Goal: Entertainment & Leisure: Consume media (video, audio)

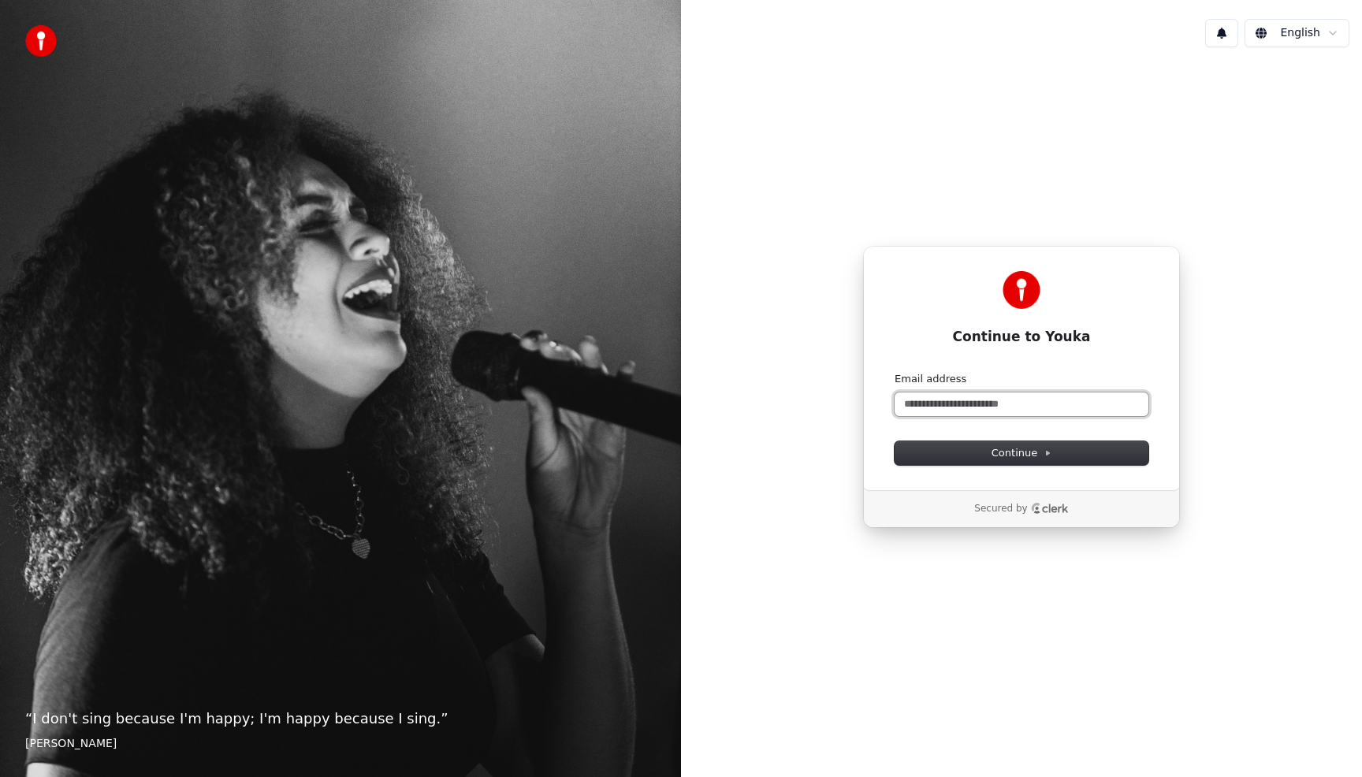
click at [1108, 399] on input "Email address" at bounding box center [1021, 404] width 254 height 24
click at [1104, 456] on button "Continue" at bounding box center [1021, 453] width 254 height 24
type input "**********"
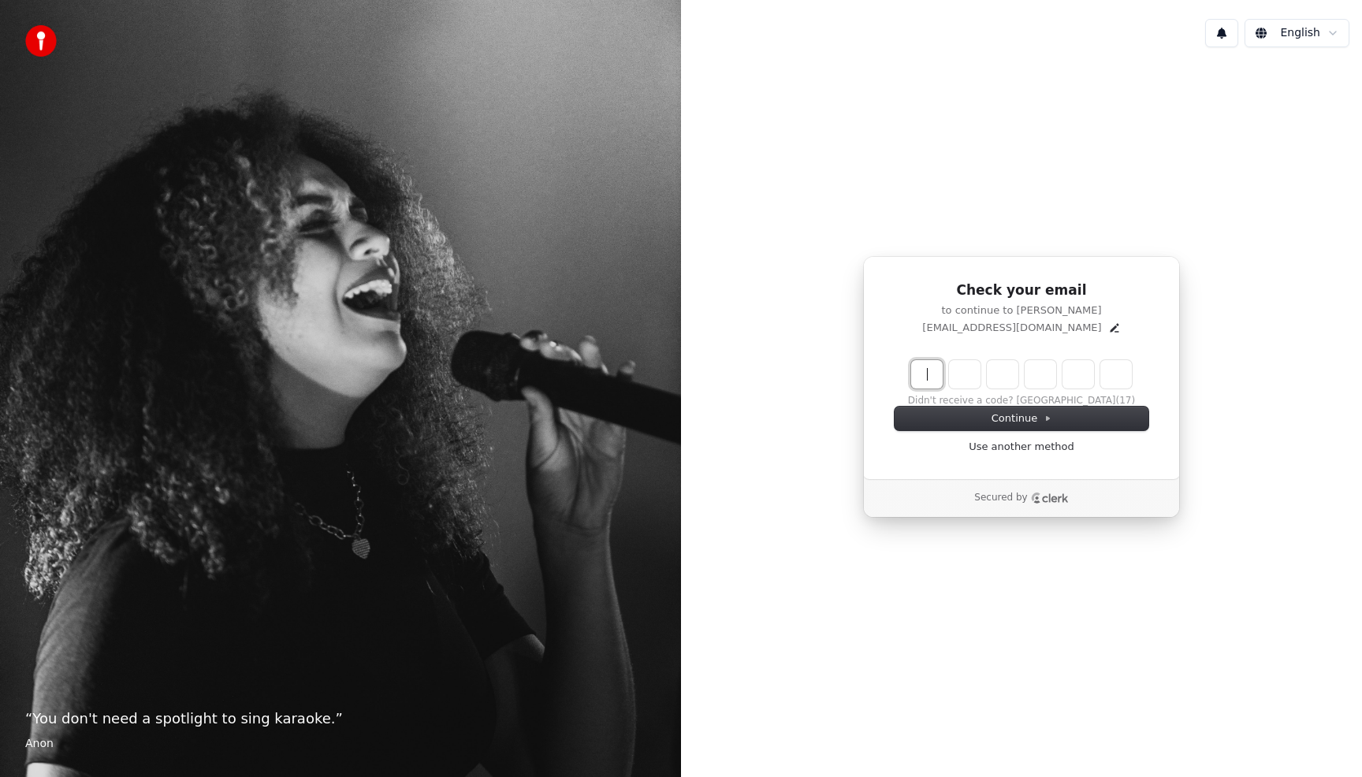
click at [926, 367] on input "Enter verification code" at bounding box center [1037, 374] width 252 height 28
type input "******"
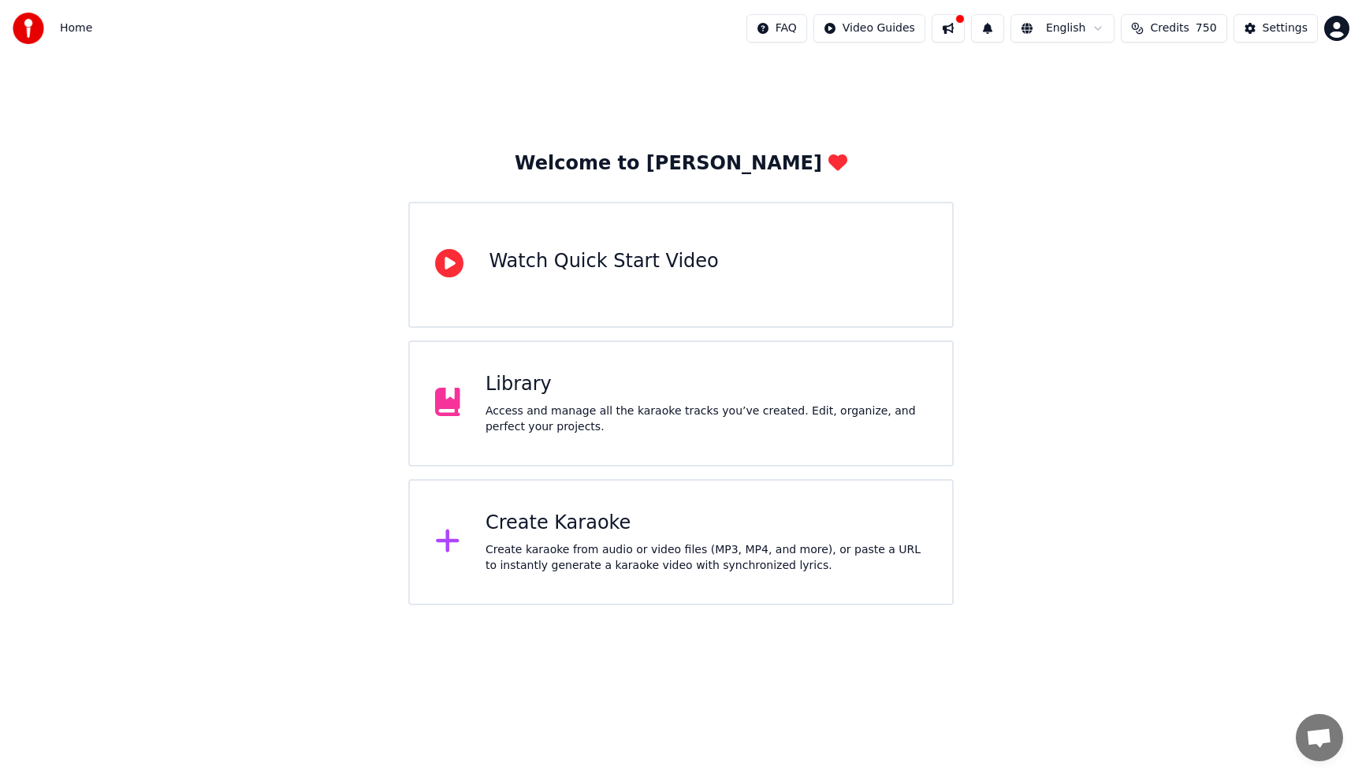
click at [489, 393] on div "Library" at bounding box center [705, 384] width 441 height 25
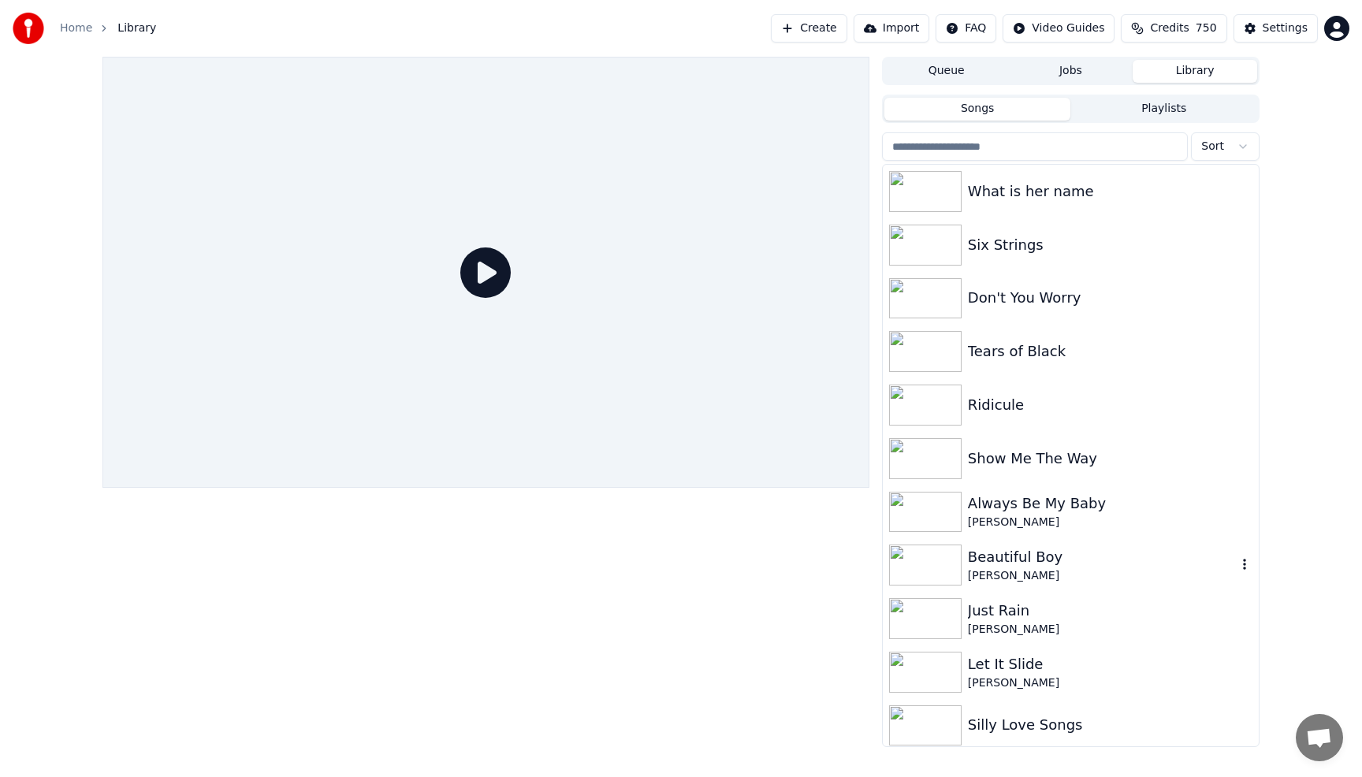
click at [1167, 552] on div "Beautiful Boy" at bounding box center [1102, 557] width 269 height 22
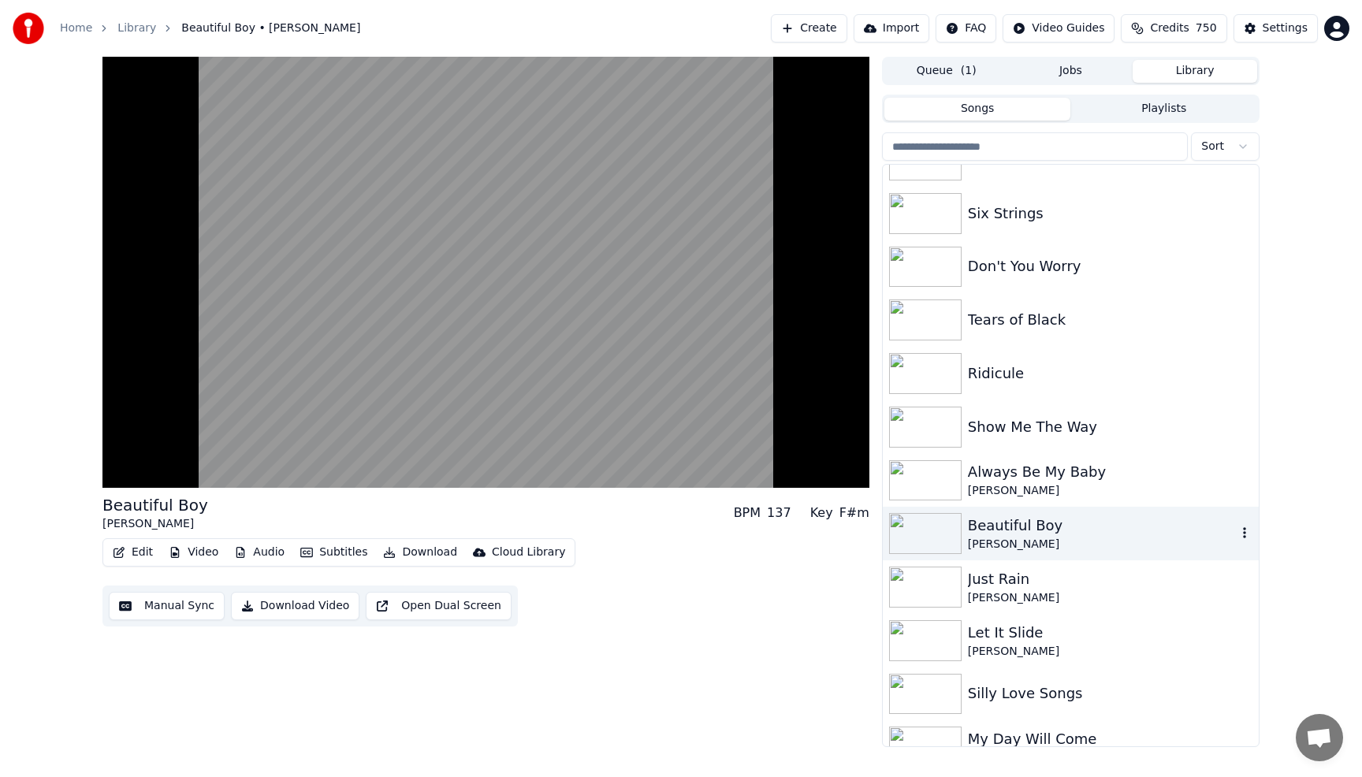
scroll to position [63, 0]
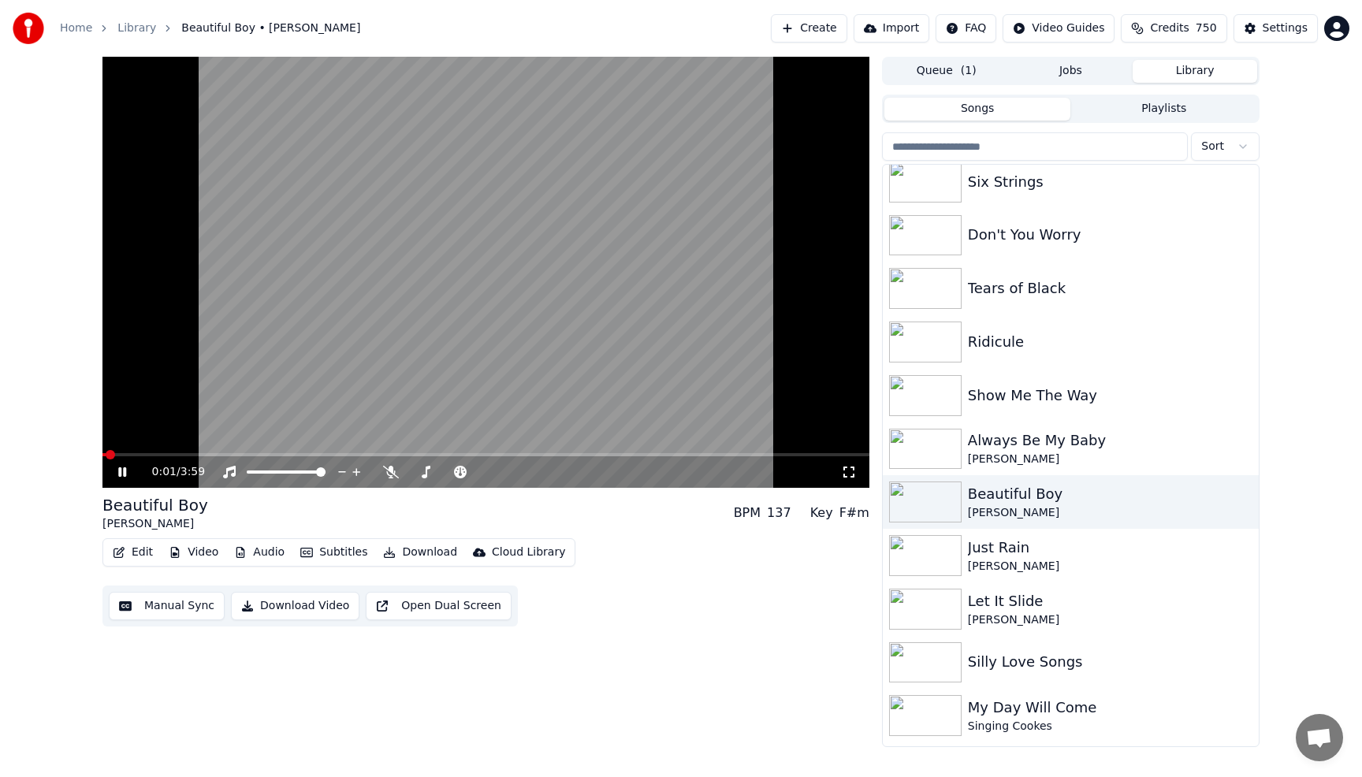
click at [553, 299] on video at bounding box center [485, 272] width 767 height 431
click at [1004, 498] on div "Beautiful Boy" at bounding box center [1102, 494] width 269 height 22
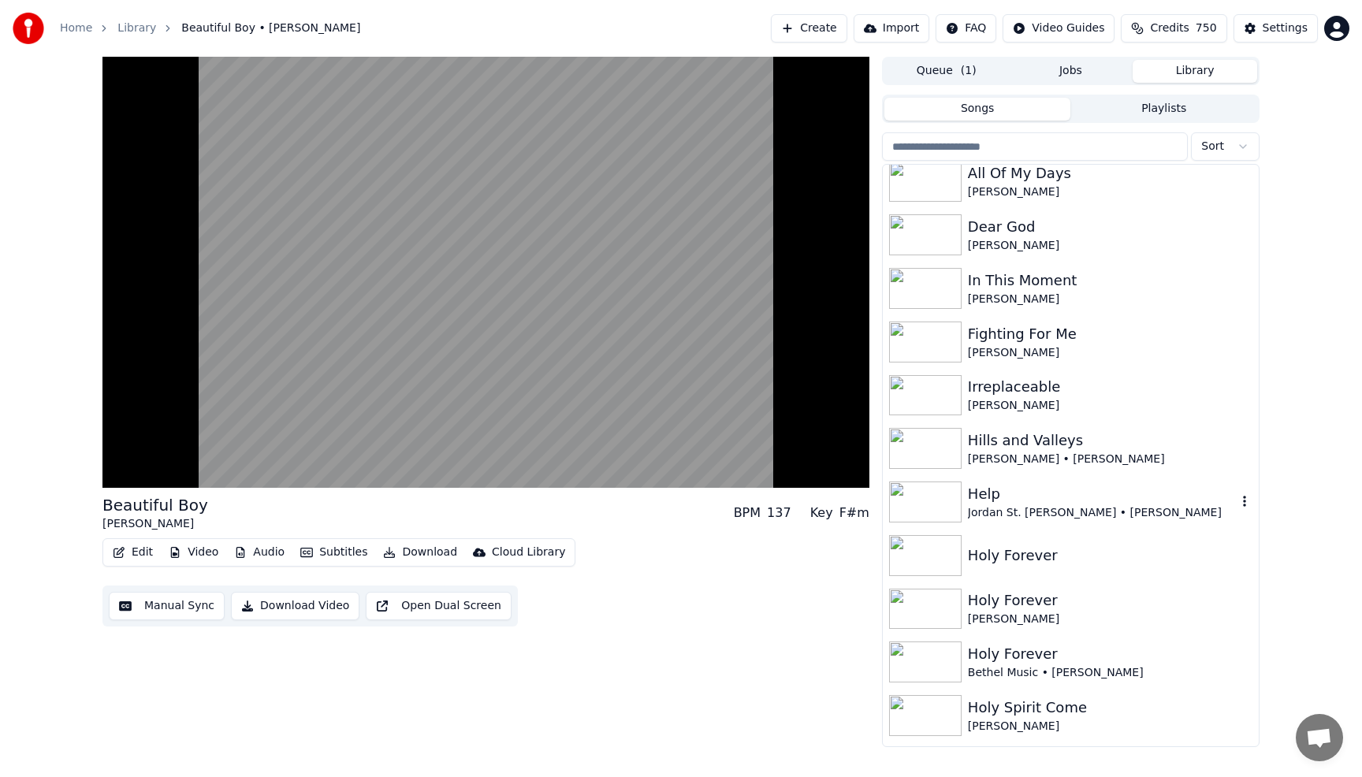
scroll to position [2238, 0]
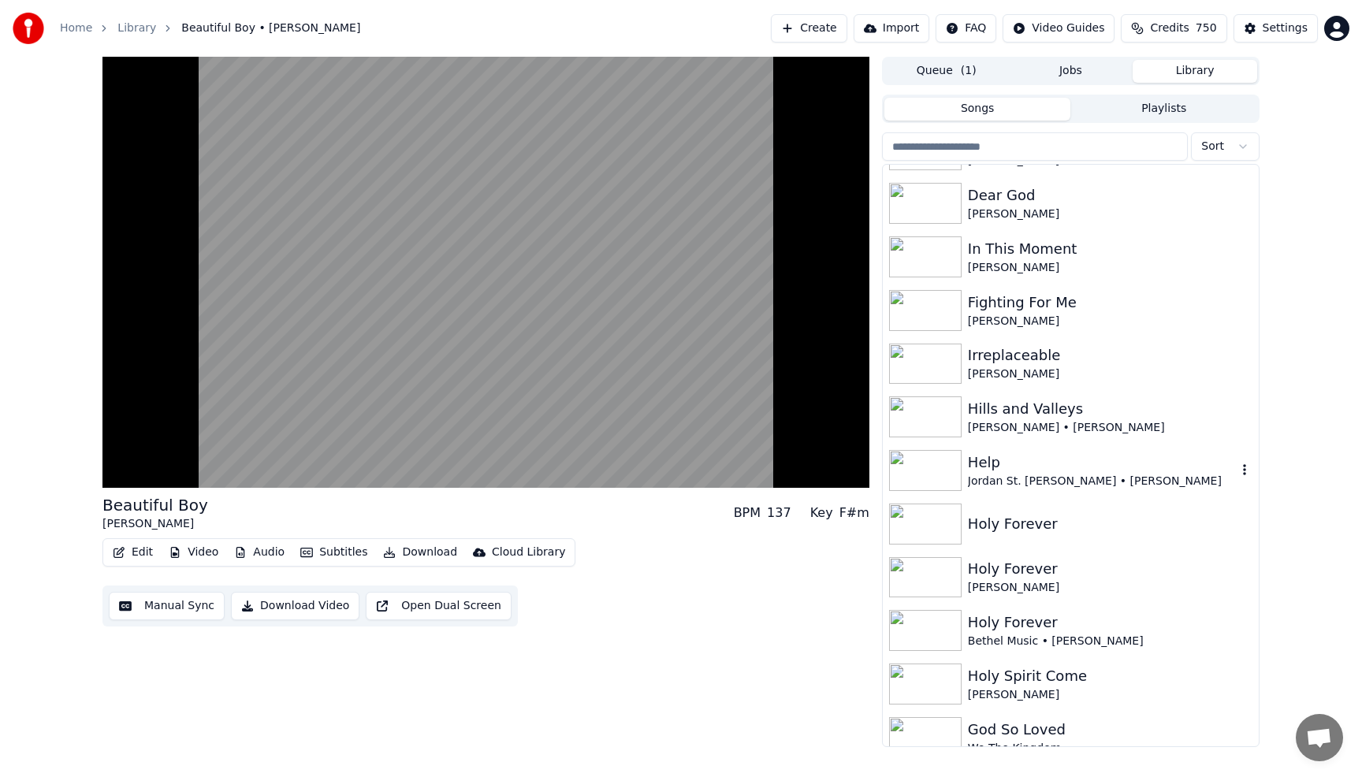
click at [1003, 468] on div "Help" at bounding box center [1102, 462] width 269 height 22
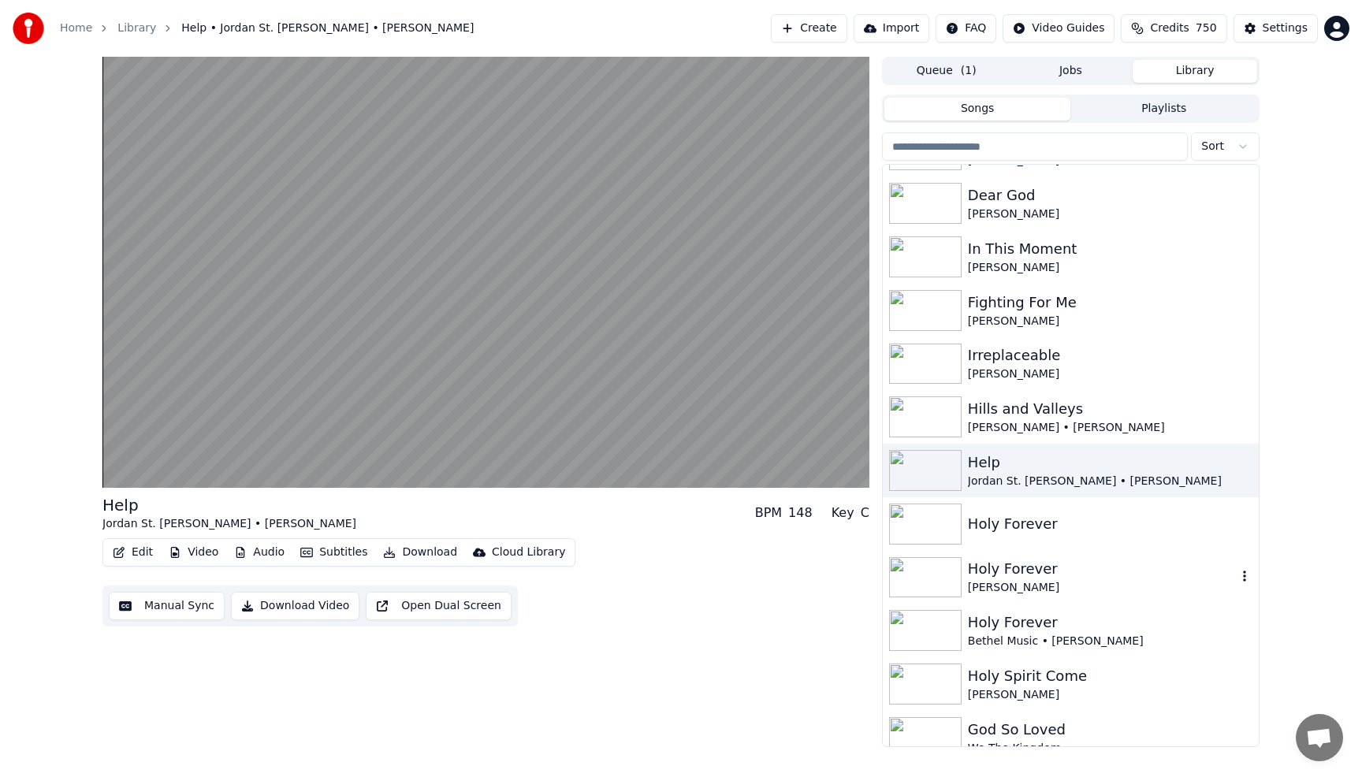
click at [990, 567] on div "Holy Forever" at bounding box center [1102, 569] width 269 height 22
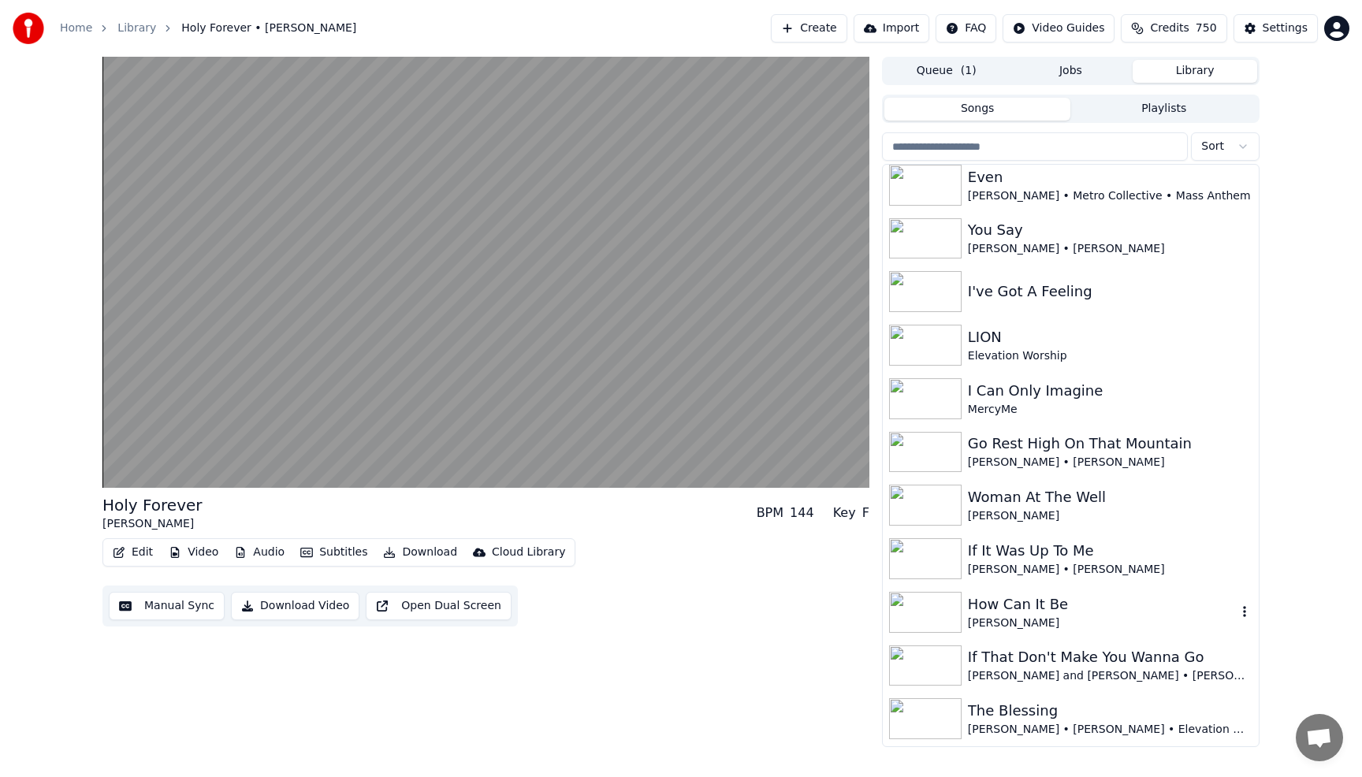
scroll to position [5074, 0]
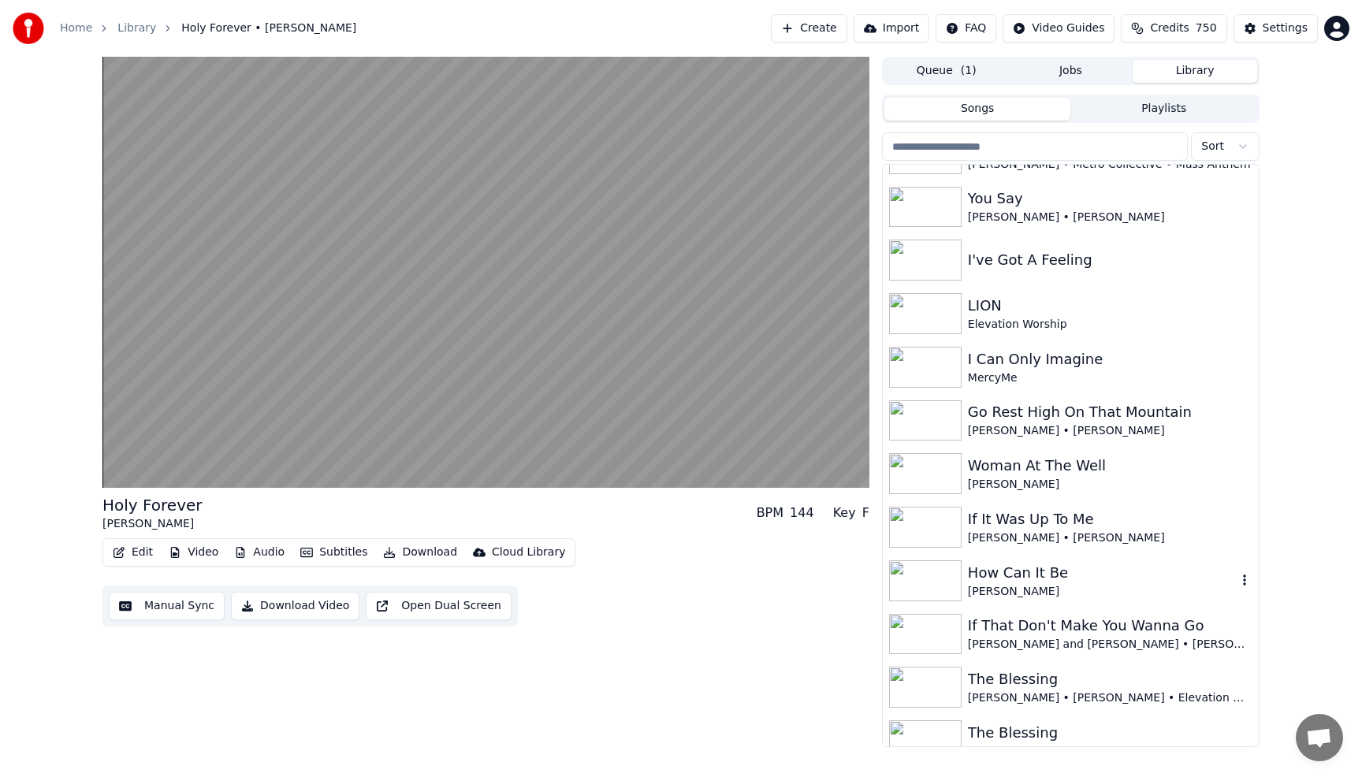
click at [998, 597] on div "Lauren Daigle" at bounding box center [1102, 592] width 269 height 16
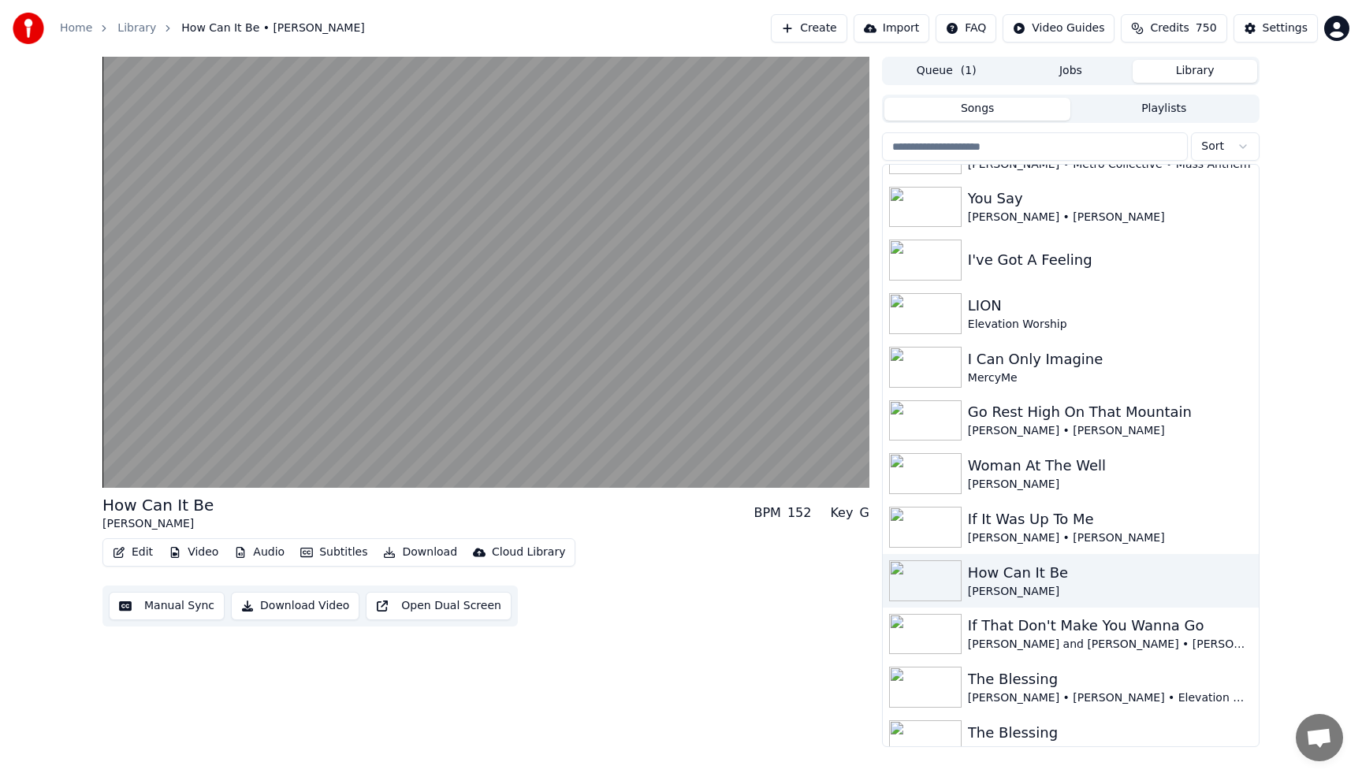
click at [468, 232] on video at bounding box center [485, 272] width 767 height 431
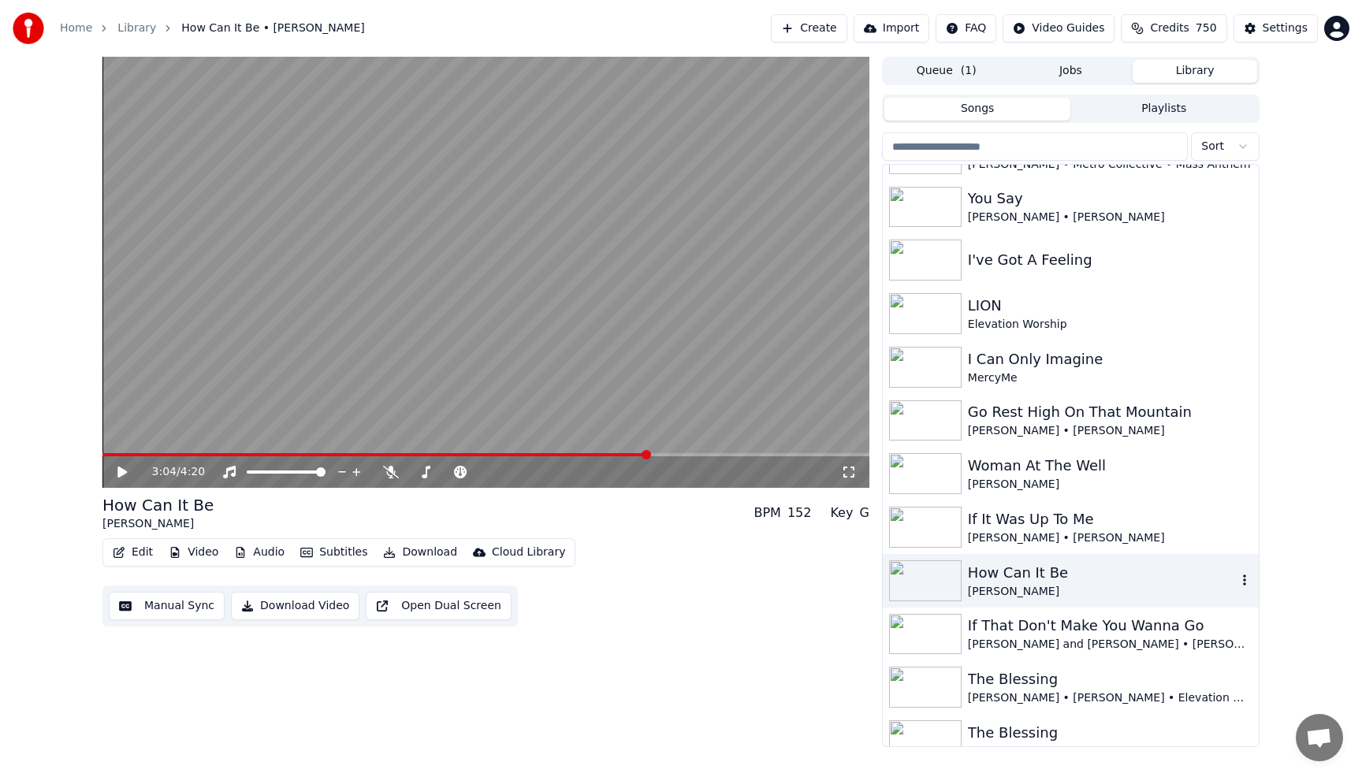
click at [1006, 587] on div "Lauren Daigle" at bounding box center [1102, 592] width 269 height 16
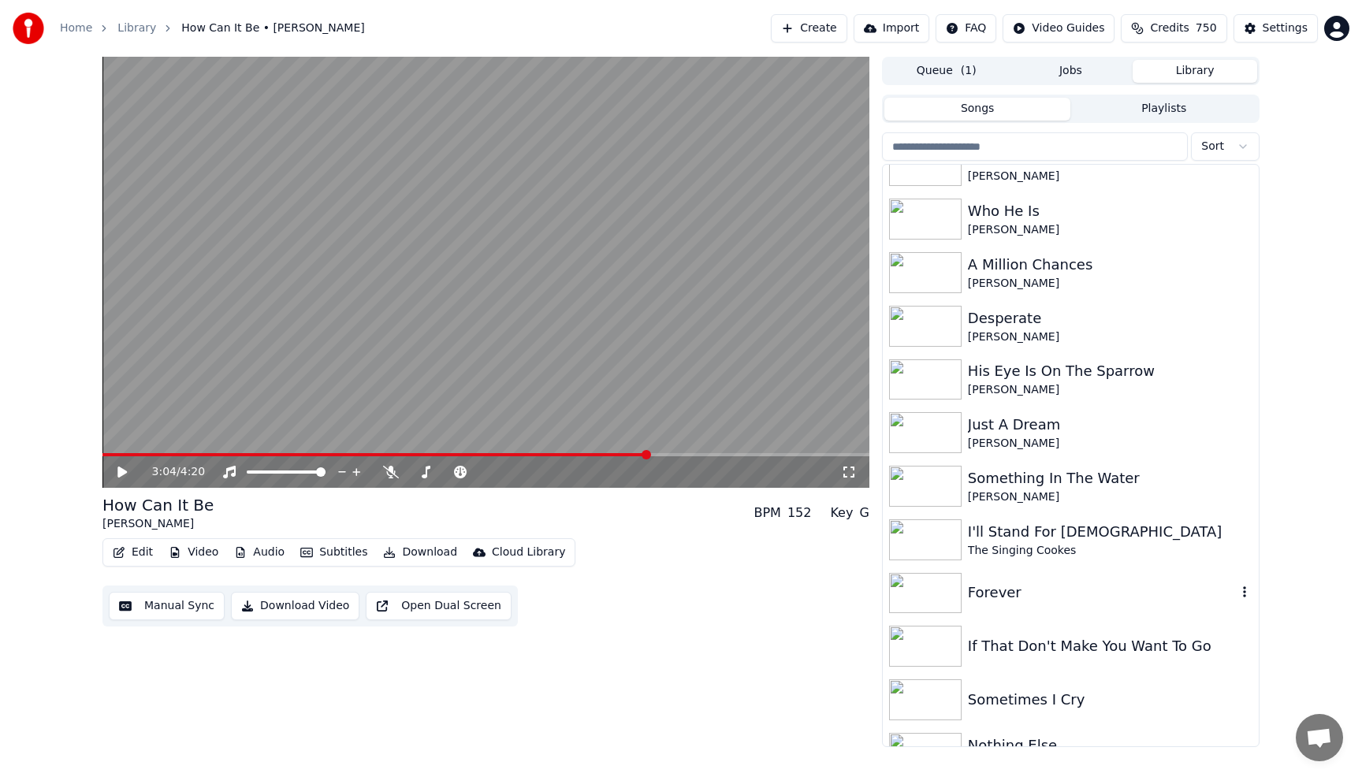
scroll to position [6272, 0]
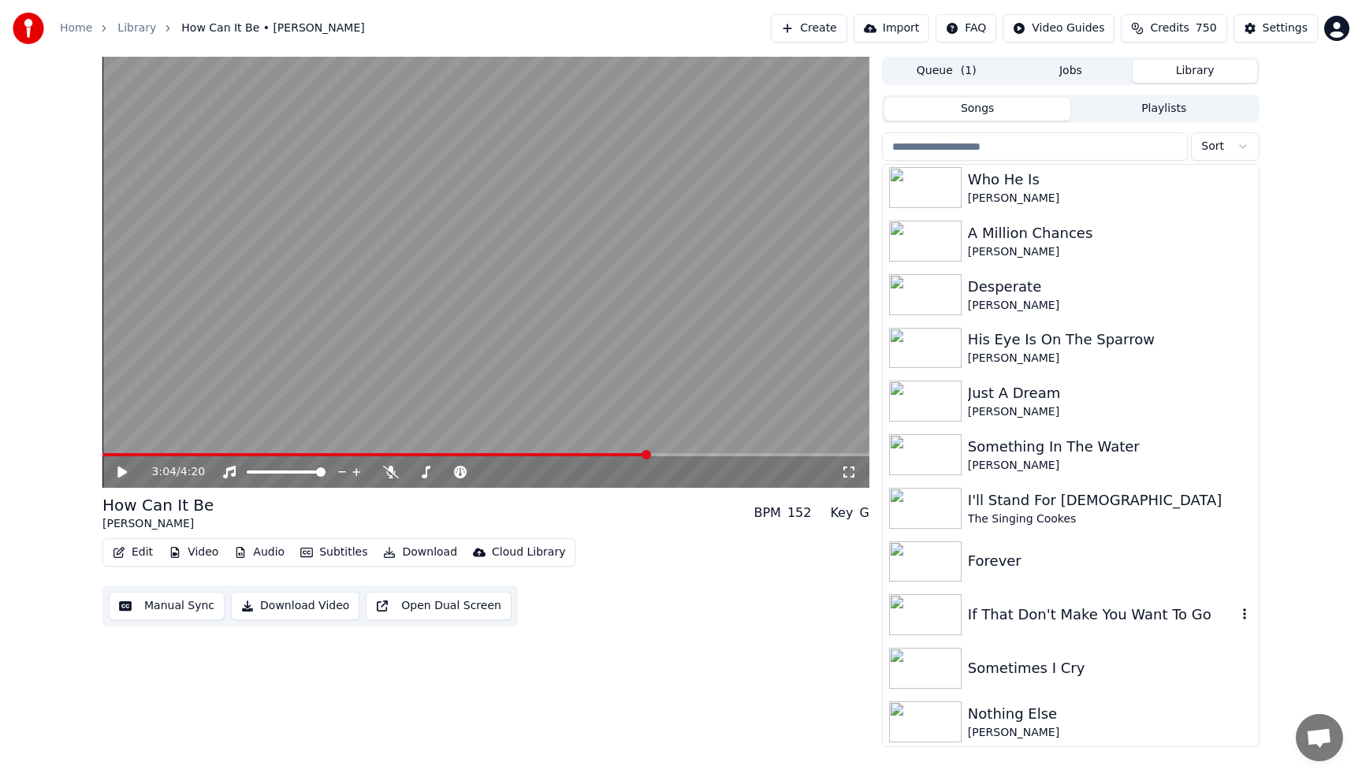
click at [1009, 614] on div "If That Don't Make You Want To Go" at bounding box center [1102, 615] width 269 height 22
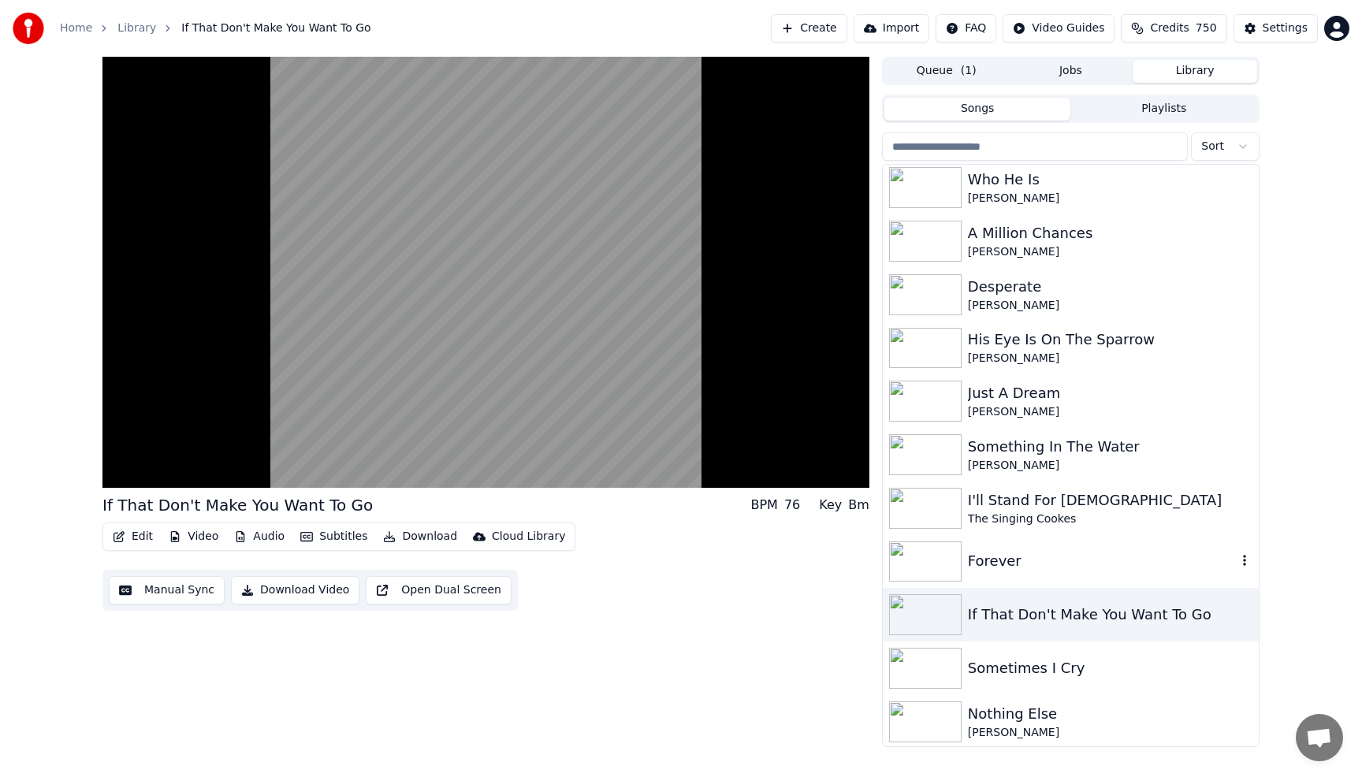
click at [979, 563] on div "Forever" at bounding box center [1102, 561] width 269 height 22
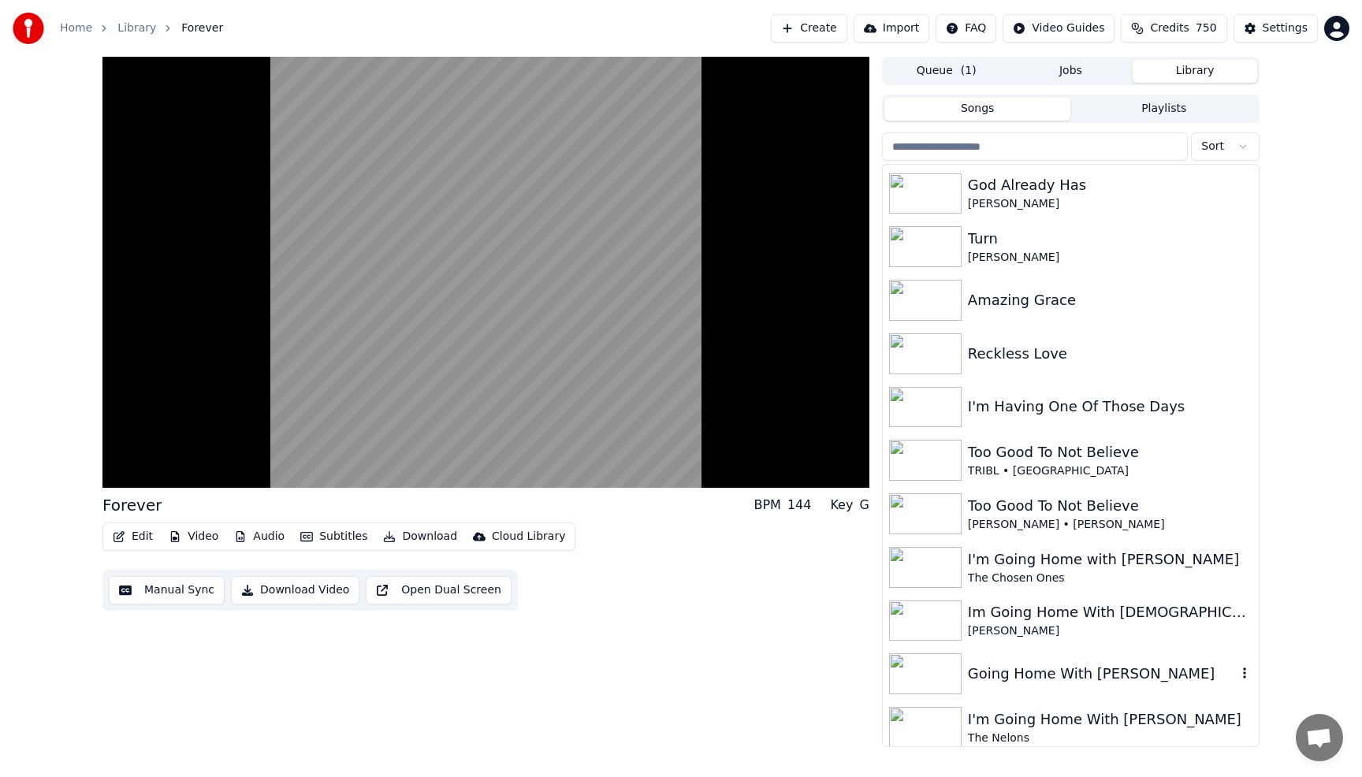
scroll to position [7028, 0]
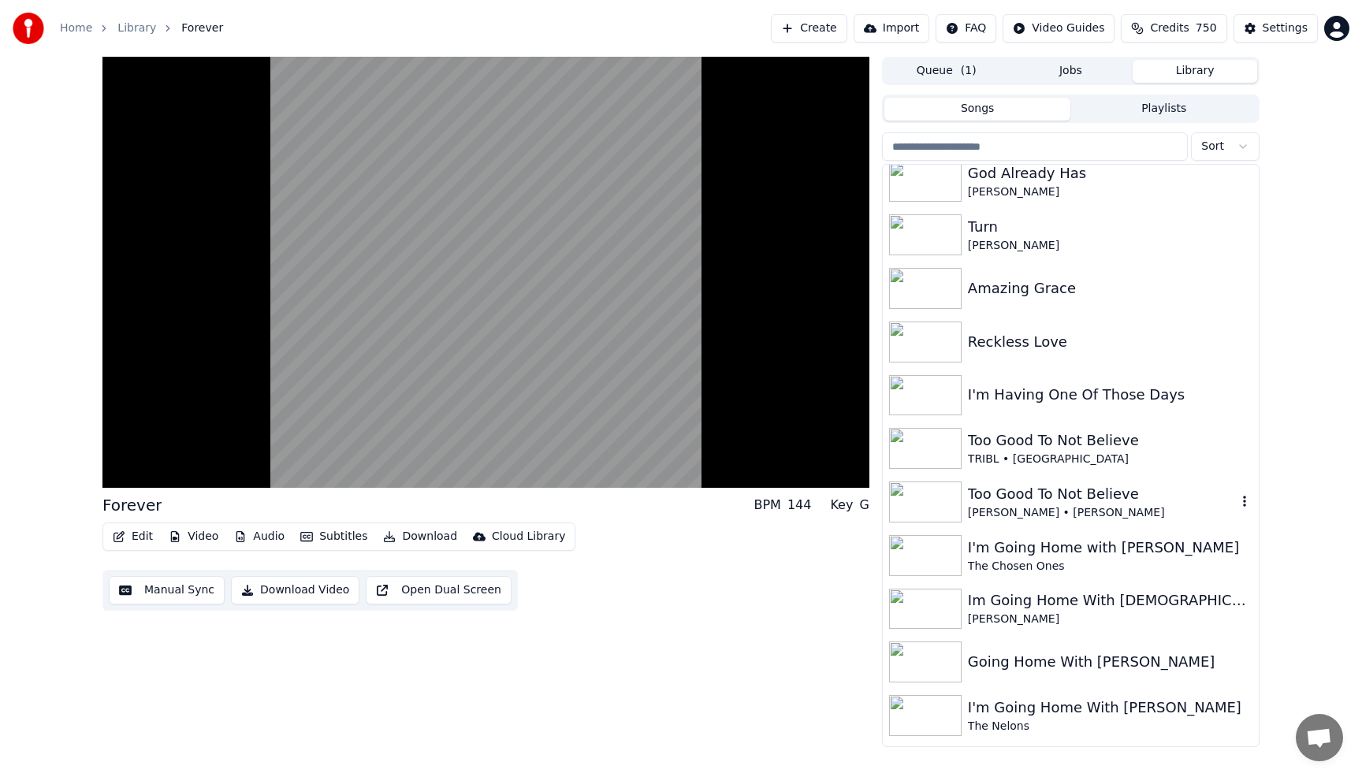
click at [1046, 485] on div "Too Good To Not Believe" at bounding box center [1102, 494] width 269 height 22
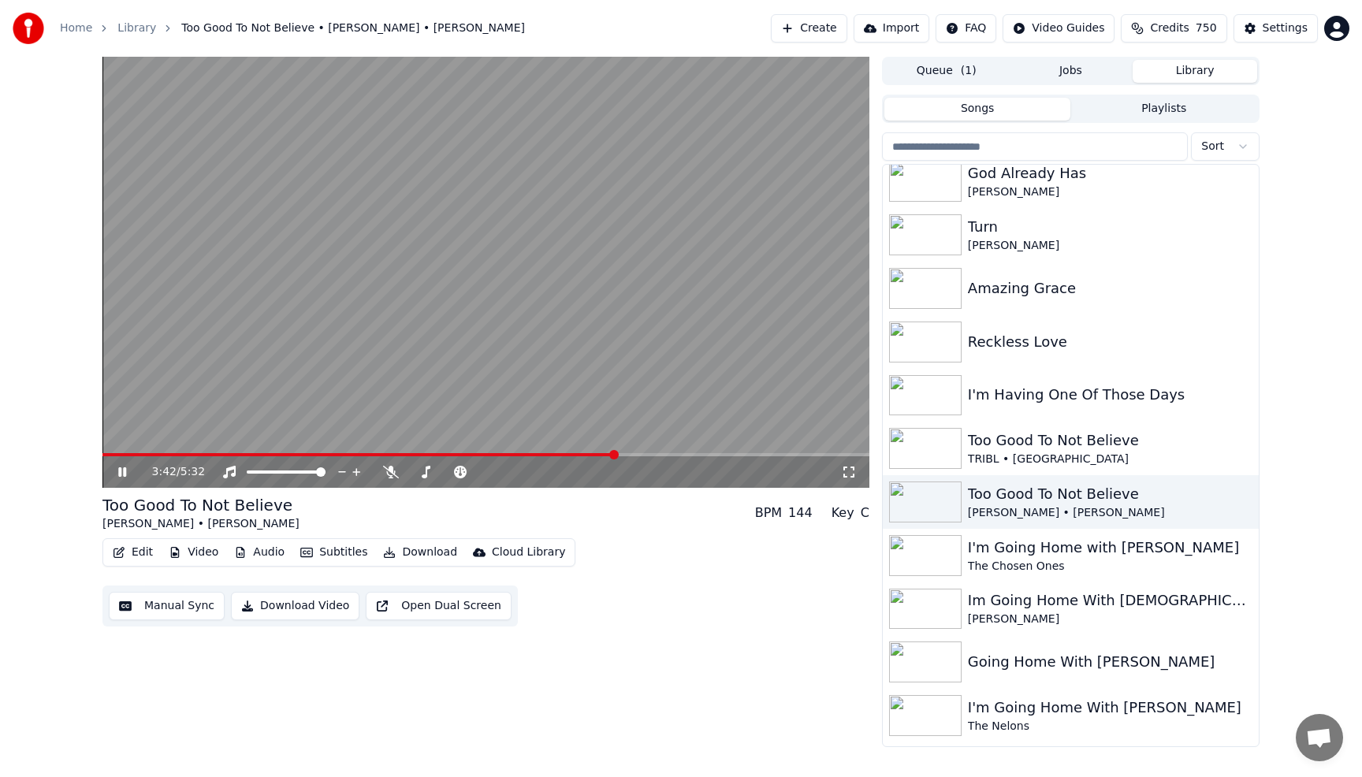
click at [583, 201] on video at bounding box center [485, 272] width 767 height 431
click at [1063, 496] on div "Too Good To Not Believe" at bounding box center [1102, 494] width 269 height 22
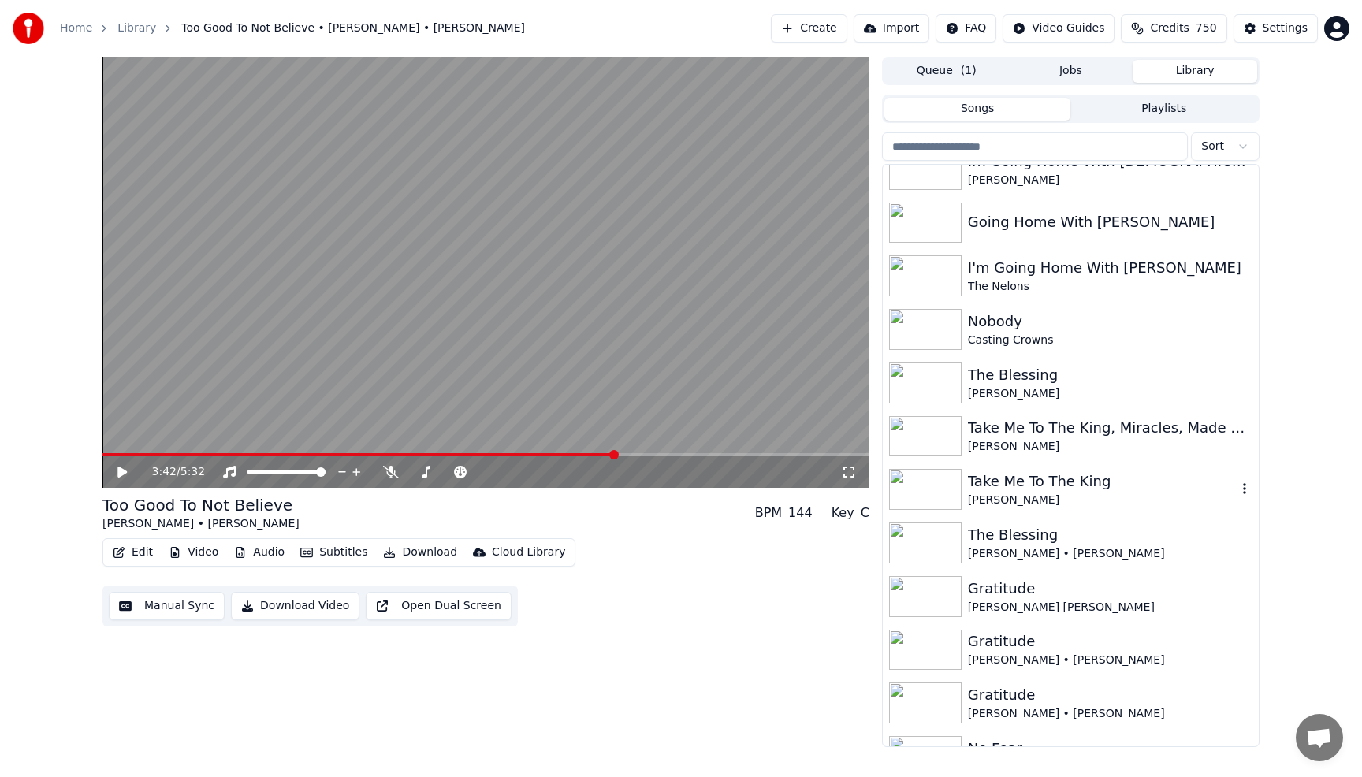
scroll to position [7501, 0]
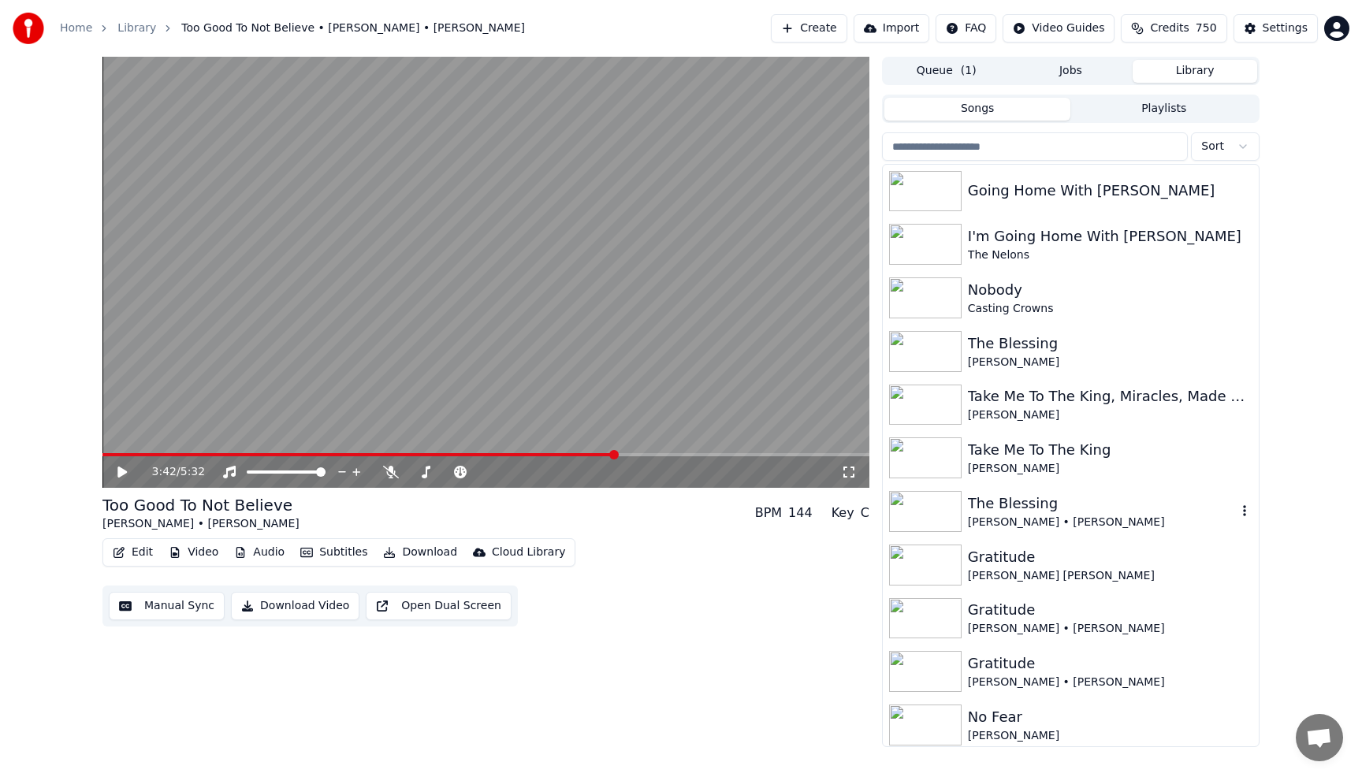
click at [1063, 492] on div "The Blessing" at bounding box center [1102, 503] width 269 height 22
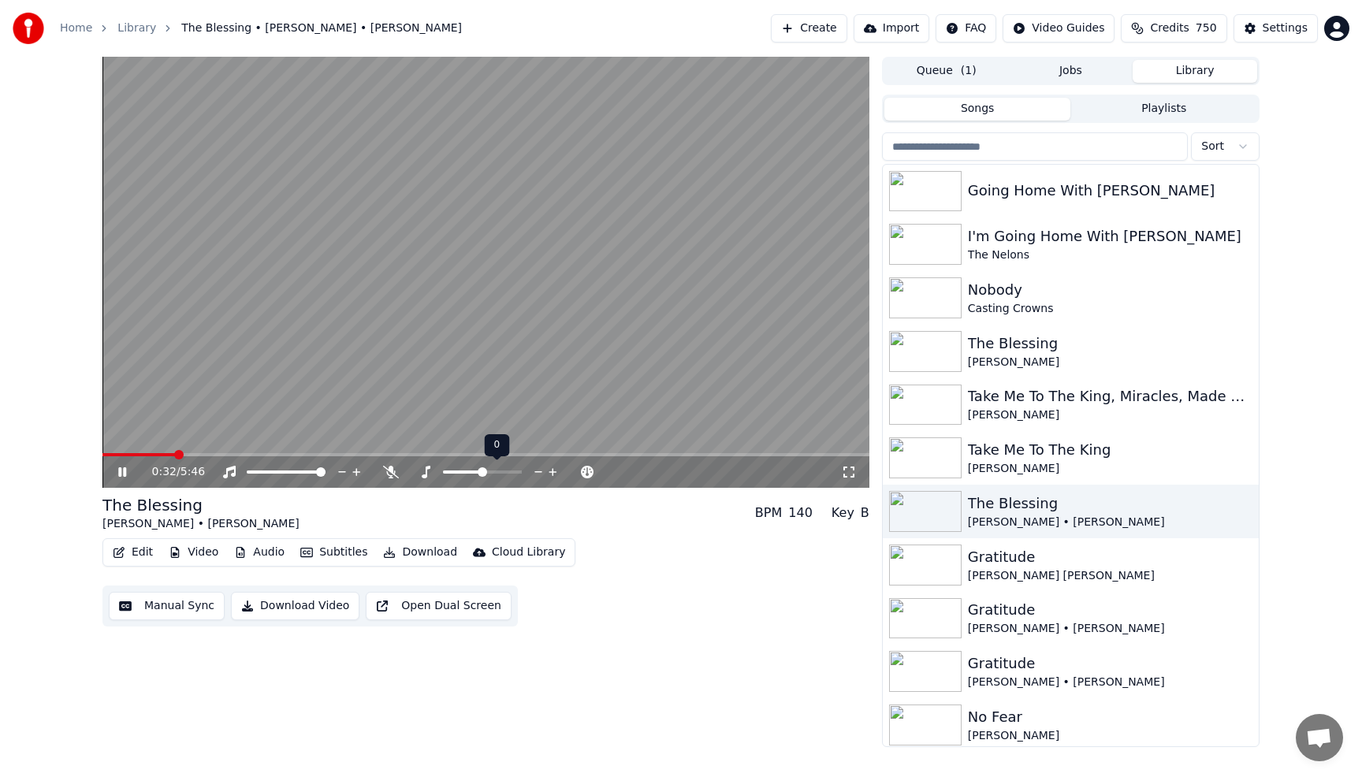
click at [555, 473] on icon at bounding box center [552, 472] width 15 height 16
